Goal: Task Accomplishment & Management: Use online tool/utility

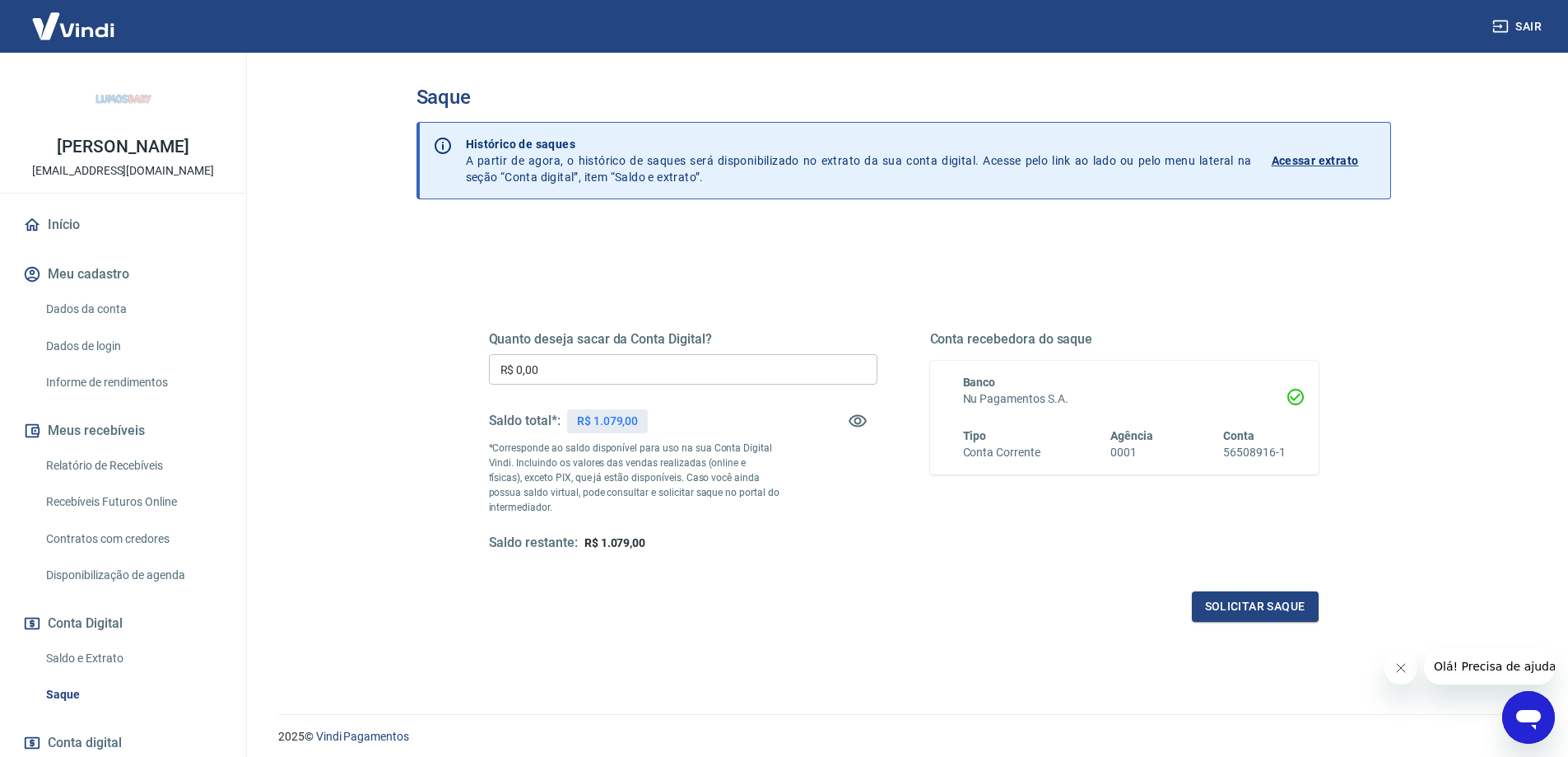
click at [576, 354] on input "R$ 0,00" at bounding box center [683, 370] width 388 height 30
type input "R$ 1.079,00"
click at [1265, 616] on button "Solicitar saque" at bounding box center [1255, 607] width 127 height 30
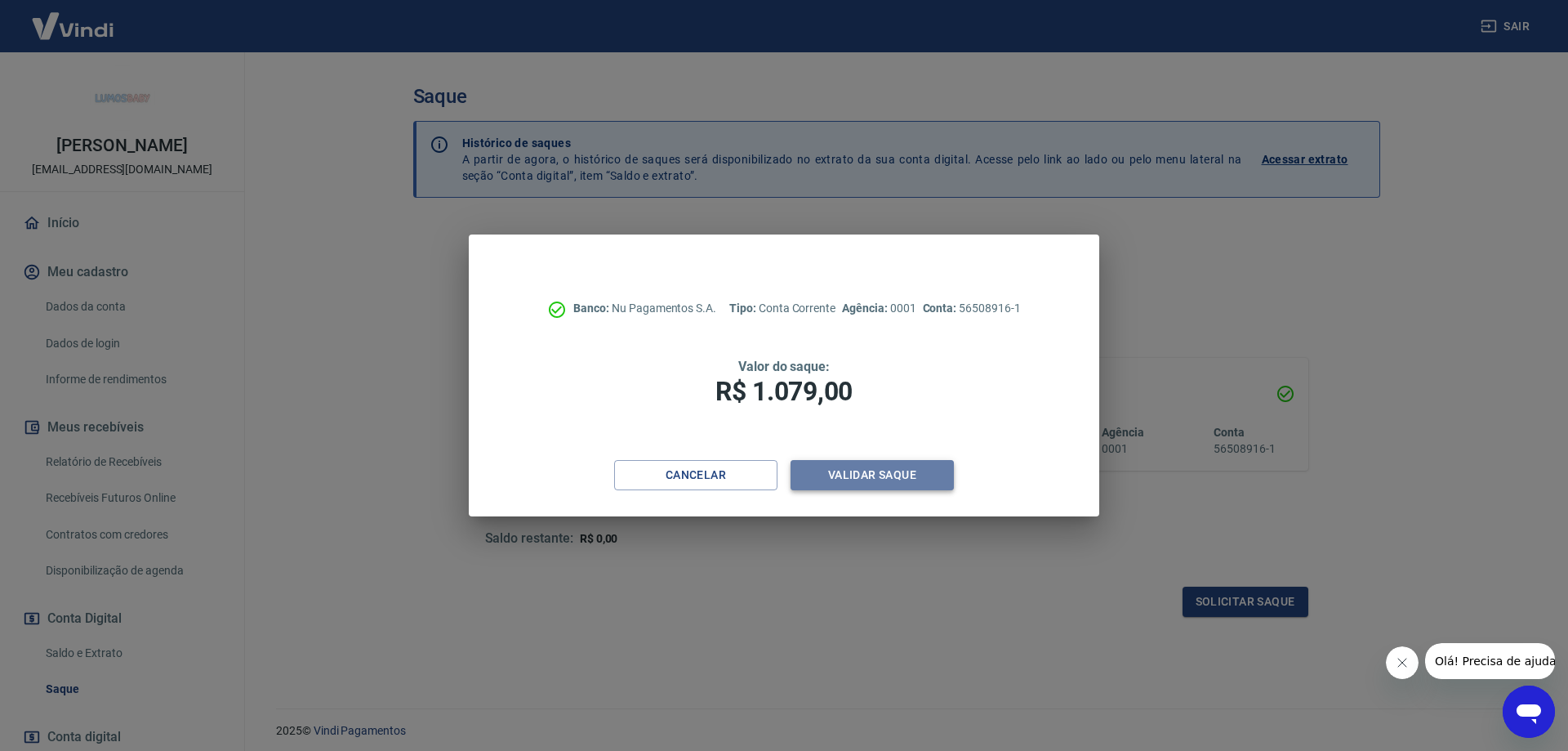
click at [866, 480] on button "Validar saque" at bounding box center [872, 475] width 163 height 30
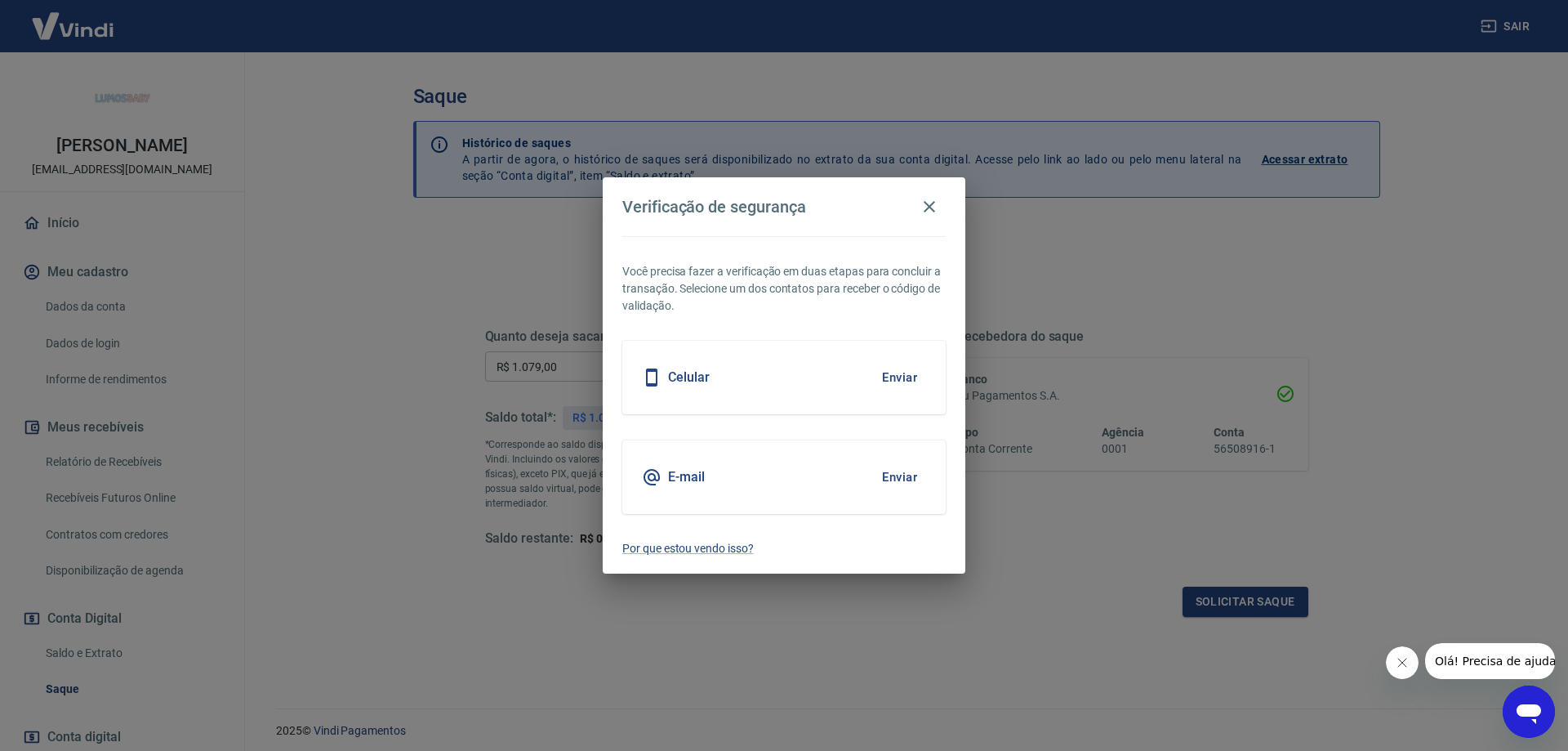
click at [831, 464] on div "E-mail Enviar" at bounding box center [784, 477] width 323 height 74
click at [917, 472] on button "Enviar" at bounding box center [900, 477] width 53 height 35
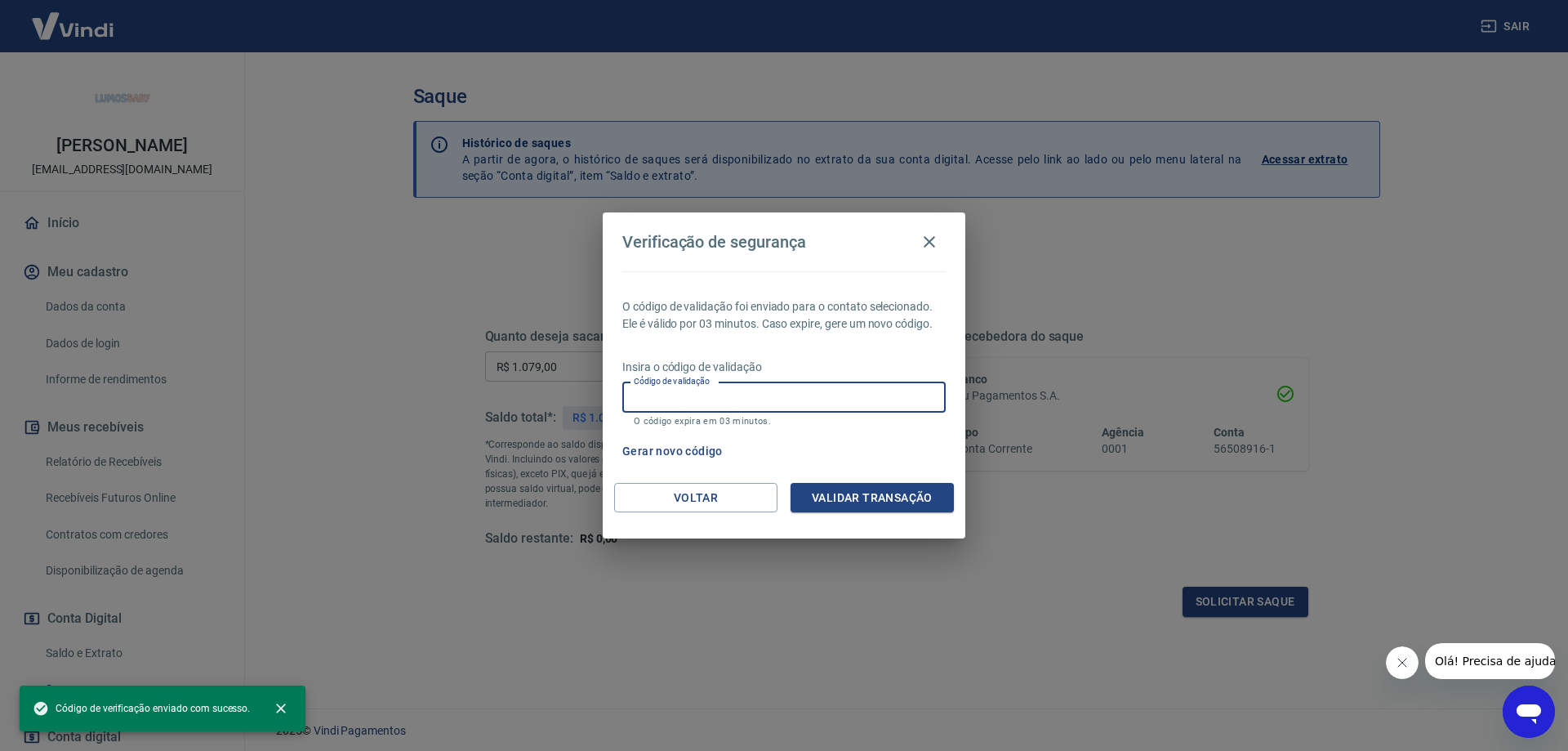
click at [875, 404] on input "Código de validação" at bounding box center [784, 398] width 323 height 30
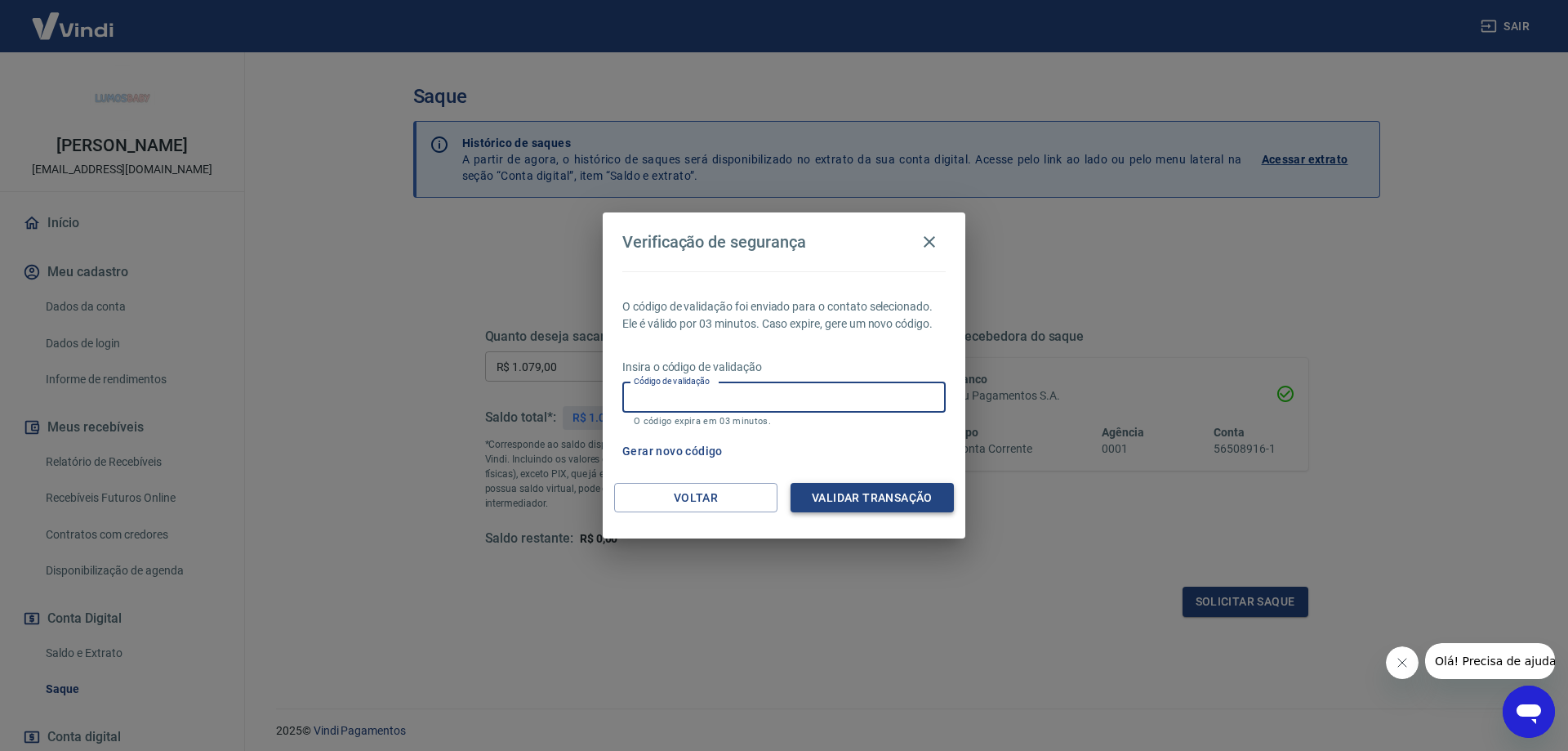
paste input "679755"
type input "679755"
click at [881, 500] on button "Validar transação" at bounding box center [872, 498] width 163 height 30
